Goal: Task Accomplishment & Management: Complete application form

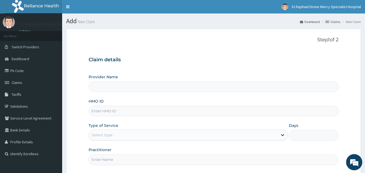
drag, startPoint x: 116, startPoint y: 113, endPoint x: 124, endPoint y: 109, distance: 8.5
click at [116, 113] on input "HMO ID" at bounding box center [214, 111] width 250 height 11
type input "inl/10032/a"
click at [120, 132] on div "Select type" at bounding box center [183, 135] width 189 height 9
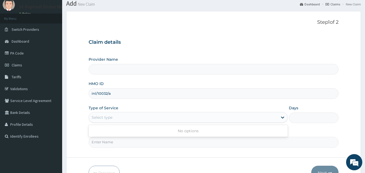
scroll to position [27, 0]
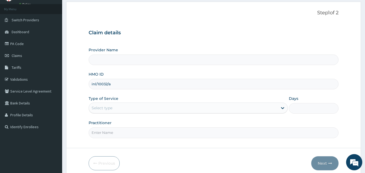
click at [103, 108] on div "Select type" at bounding box center [102, 107] width 21 height 5
click at [284, 108] on icon at bounding box center [282, 108] width 3 height 2
click at [108, 107] on div "Select type" at bounding box center [102, 107] width 21 height 5
click at [175, 106] on div "Select type" at bounding box center [183, 108] width 189 height 9
click at [283, 110] on icon at bounding box center [282, 107] width 5 height 5
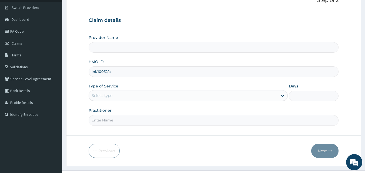
scroll to position [50, 0]
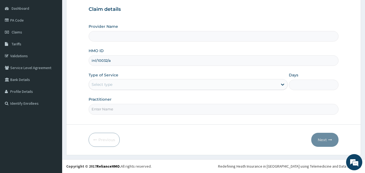
click at [112, 106] on input "Practitioner" at bounding box center [214, 109] width 250 height 11
click at [110, 110] on input "Practitioner" at bounding box center [214, 109] width 250 height 11
click at [104, 108] on input "Dr. Otutoaja" at bounding box center [214, 109] width 250 height 11
type input "Dr. Otutoaja"
click at [113, 85] on div "Select type" at bounding box center [183, 84] width 189 height 9
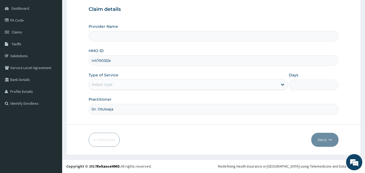
click at [113, 85] on div "Select type" at bounding box center [183, 84] width 189 height 9
click at [284, 83] on icon at bounding box center [282, 84] width 5 height 5
click at [280, 85] on icon at bounding box center [282, 84] width 5 height 5
click at [101, 37] on input "Provider Name" at bounding box center [214, 36] width 250 height 11
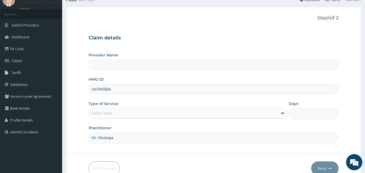
scroll to position [0, 0]
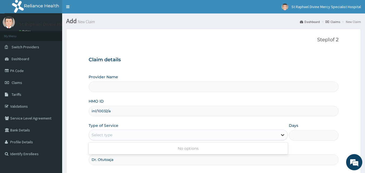
click at [283, 135] on icon at bounding box center [282, 135] width 3 height 2
click at [20, 57] on span "Dashboard" at bounding box center [21, 58] width 18 height 5
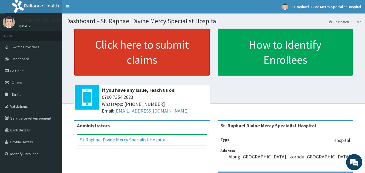
click at [106, 43] on link "Click here to submit claims" at bounding box center [141, 52] width 135 height 47
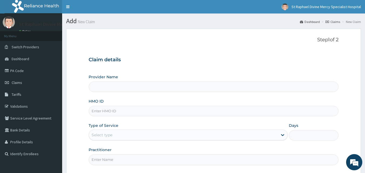
click at [123, 110] on input "HMO ID" at bounding box center [214, 111] width 250 height 11
type input "St. Raphael Divine Mercy Specialist Hospital"
click at [106, 111] on input "HMO ID" at bounding box center [214, 111] width 250 height 11
type input "inl/10032/a"
click at [92, 134] on div "Select type" at bounding box center [102, 134] width 21 height 5
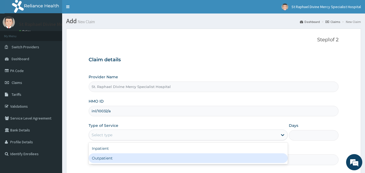
click at [101, 158] on div "Outpatient" at bounding box center [188, 158] width 199 height 10
type input "1"
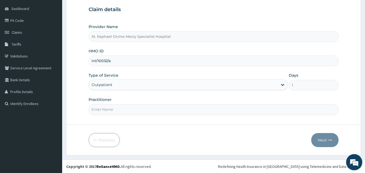
scroll to position [50, 0]
click at [108, 109] on input "Practitioner" at bounding box center [214, 109] width 250 height 11
type input "Dr Ekpe"
click at [320, 138] on button "Next" at bounding box center [324, 140] width 27 height 14
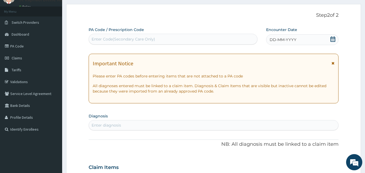
scroll to position [0, 0]
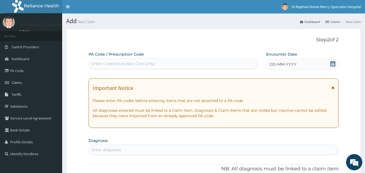
click at [282, 65] on span "DD-MM-YYYY" at bounding box center [282, 64] width 27 height 5
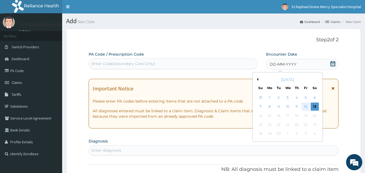
click at [306, 106] on div "12" at bounding box center [305, 107] width 8 height 8
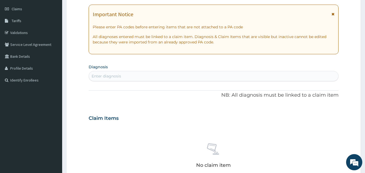
scroll to position [81, 0]
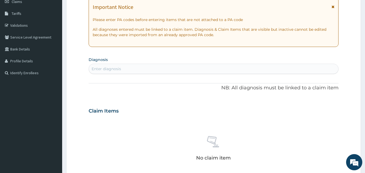
click at [114, 69] on div "Enter diagnosis" at bounding box center [106, 68] width 29 height 5
type input "dermatitis"
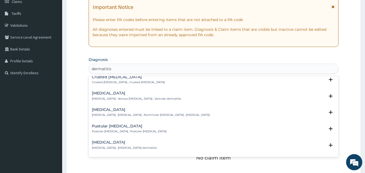
scroll to position [216, 0]
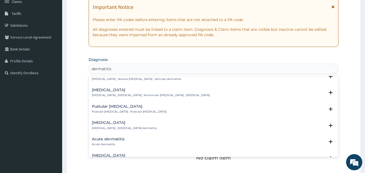
click at [108, 137] on h4 "Acute dermatitis" at bounding box center [108, 139] width 33 height 4
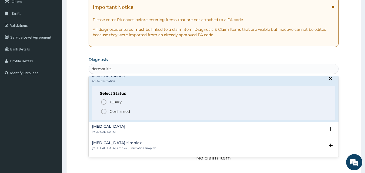
scroll to position [297, 0]
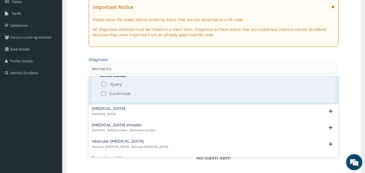
click at [103, 90] on icon "status option filled" at bounding box center [103, 93] width 6 height 6
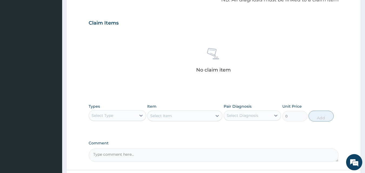
scroll to position [189, 0]
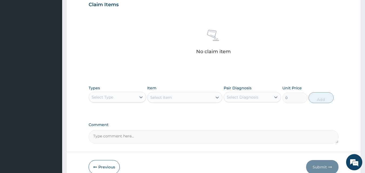
click at [129, 94] on div "Select Type" at bounding box center [112, 97] width 47 height 9
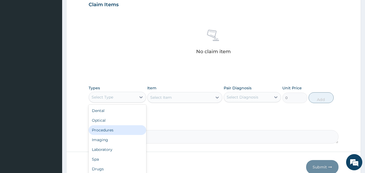
click at [114, 129] on div "Procedures" at bounding box center [118, 130] width 58 height 10
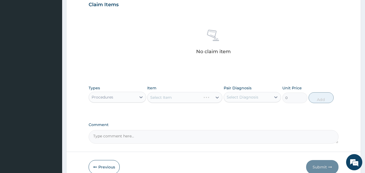
click at [150, 97] on div "Select Item" at bounding box center [184, 97] width 75 height 11
click at [151, 97] on div "Select Item" at bounding box center [184, 97] width 75 height 11
click at [153, 97] on div "Select Item" at bounding box center [184, 97] width 75 height 11
click at [149, 97] on div "Select Item" at bounding box center [184, 97] width 75 height 11
click at [150, 97] on div "Select Item" at bounding box center [184, 97] width 75 height 11
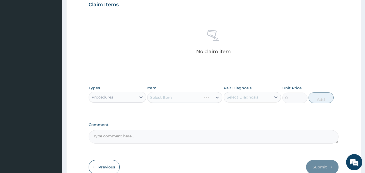
click at [150, 97] on div "Select Item" at bounding box center [184, 97] width 75 height 11
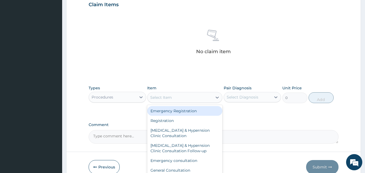
click at [155, 96] on div "Select Item" at bounding box center [161, 97] width 22 height 5
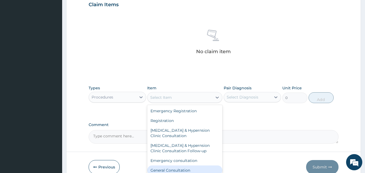
click at [165, 167] on div "General Consultation" at bounding box center [184, 171] width 75 height 10
type input "4750"
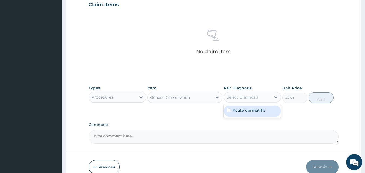
click at [228, 96] on div "Select Diagnosis" at bounding box center [243, 96] width 32 height 5
click at [228, 109] on input "checkbox" at bounding box center [229, 111] width 4 height 4
checkbox input "true"
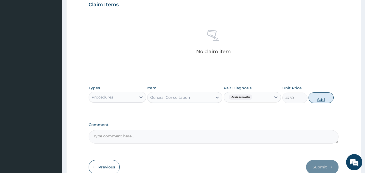
click at [321, 96] on button "Add" at bounding box center [320, 97] width 25 height 11
type input "0"
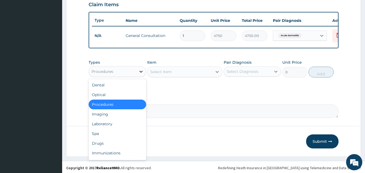
click at [142, 74] on icon at bounding box center [140, 71] width 5 height 5
drag, startPoint x: 115, startPoint y: 131, endPoint x: 116, endPoint y: 125, distance: 5.8
click at [115, 129] on div "Laboratory" at bounding box center [118, 124] width 58 height 10
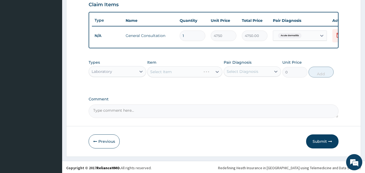
click at [154, 74] on div "Select Item" at bounding box center [184, 71] width 75 height 11
click at [151, 76] on div "Select Item" at bounding box center [184, 71] width 75 height 11
click at [151, 74] on div "Select Item" at bounding box center [184, 71] width 75 height 11
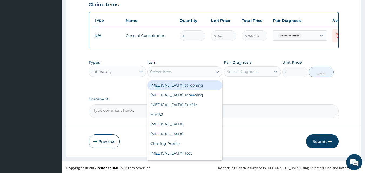
click at [152, 75] on div "Select Item" at bounding box center [161, 71] width 22 height 5
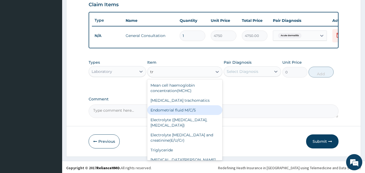
type input "t"
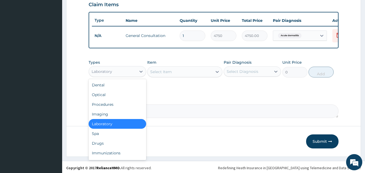
click at [113, 76] on div "Laboratory" at bounding box center [112, 71] width 47 height 9
click at [110, 147] on div "Drugs" at bounding box center [118, 144] width 58 height 10
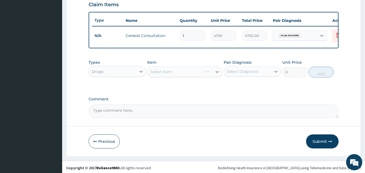
click at [149, 77] on div "Select Item" at bounding box center [184, 71] width 75 height 11
click at [150, 73] on div "Select Item" at bounding box center [184, 71] width 75 height 11
click at [151, 75] on div "Select Item" at bounding box center [184, 71] width 75 height 11
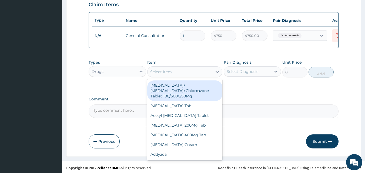
click at [148, 76] on div "Select Item" at bounding box center [179, 71] width 65 height 9
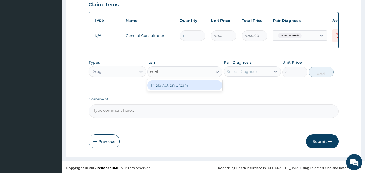
type input "triple"
click at [180, 89] on div "Triple Action Cream" at bounding box center [184, 85] width 75 height 10
type input "2375"
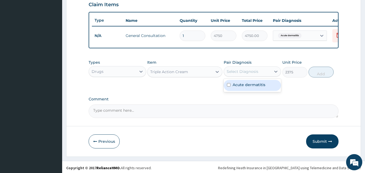
click at [227, 74] on div "Select Diagnosis" at bounding box center [243, 71] width 32 height 5
click at [228, 87] on input "checkbox" at bounding box center [229, 85] width 4 height 4
checkbox input "true"
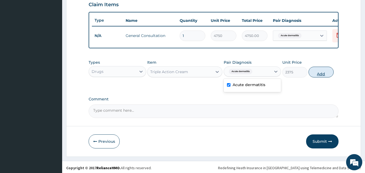
click at [322, 76] on button "Add" at bounding box center [320, 72] width 25 height 11
type input "0"
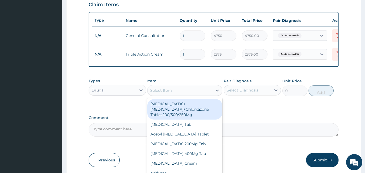
click at [151, 93] on div "Select Item" at bounding box center [161, 90] width 22 height 5
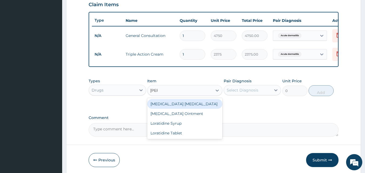
type input "lorat"
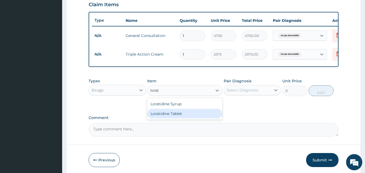
click at [162, 117] on div "Loratidine Tablet" at bounding box center [184, 114] width 75 height 10
type input "142.5"
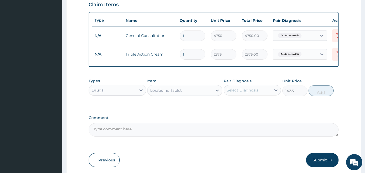
click at [229, 93] on div "Select Diagnosis" at bounding box center [243, 89] width 32 height 5
click at [228, 105] on input "checkbox" at bounding box center [229, 104] width 4 height 4
checkbox input "true"
click at [315, 96] on button "Add" at bounding box center [320, 90] width 25 height 11
type input "0"
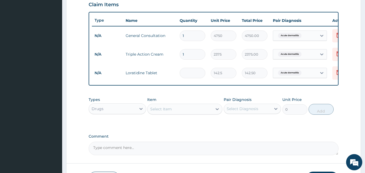
type input "0.00"
type input "7"
type input "997.50"
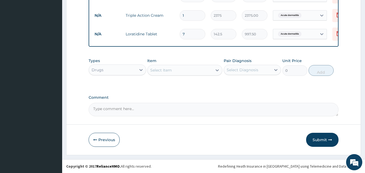
scroll to position [232, 0]
type input "7"
click at [321, 139] on button "Submit" at bounding box center [322, 140] width 32 height 14
